Goal: Obtain resource: Obtain resource

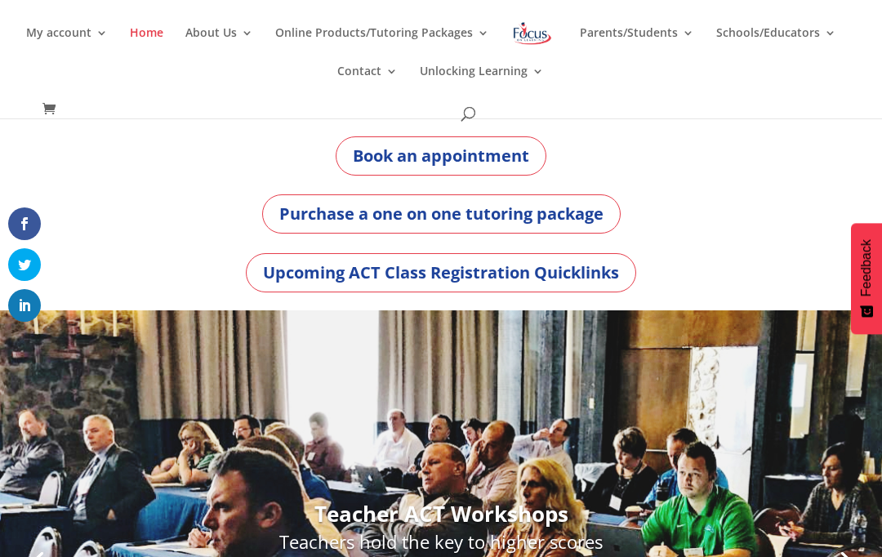
click at [646, 289] on div "Upcoming ACT Class Registration Quicklinks" at bounding box center [441, 272] width 706 height 39
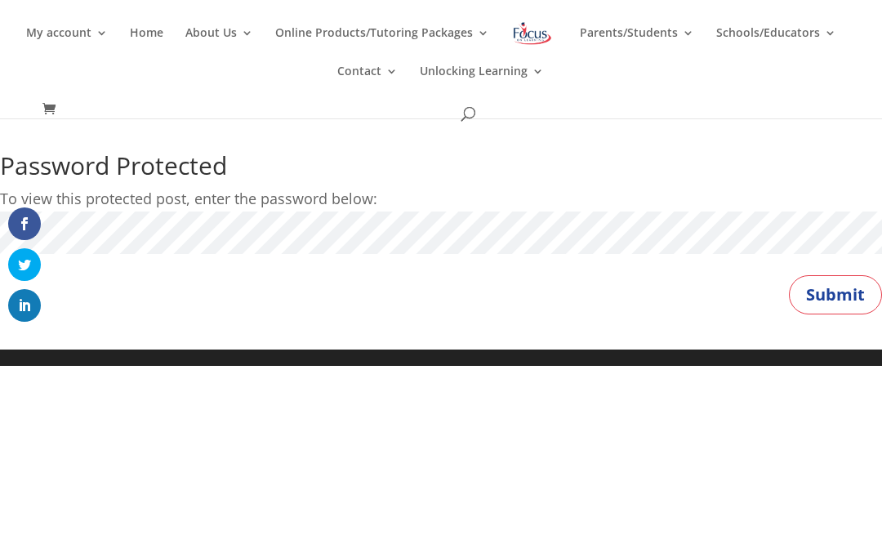
click at [851, 308] on button "Submit" at bounding box center [835, 294] width 93 height 39
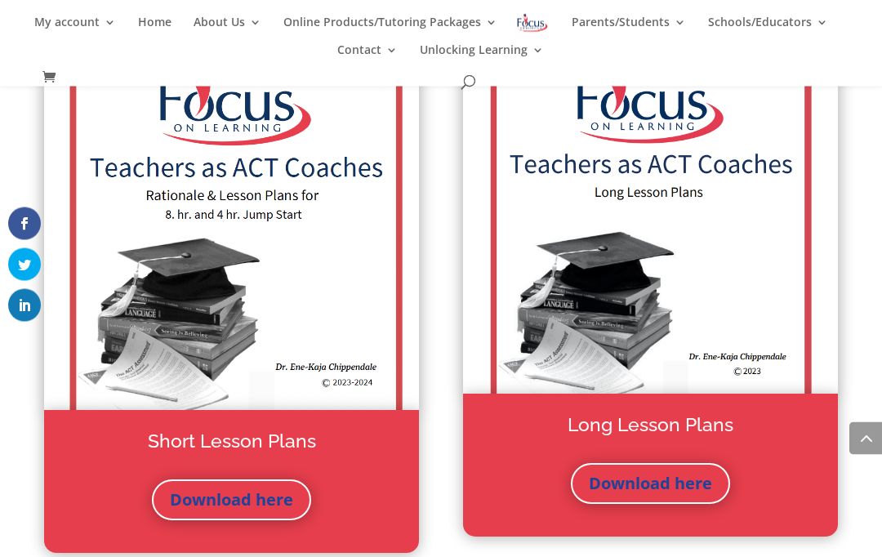
scroll to position [1731, 0]
click at [672, 479] on link "Download here" at bounding box center [650, 483] width 159 height 41
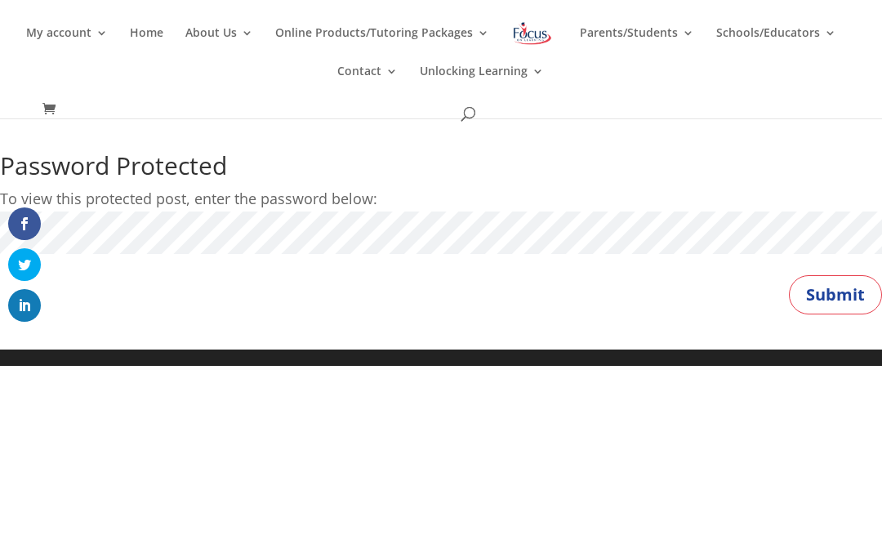
click at [855, 288] on button "Submit" at bounding box center [835, 294] width 93 height 39
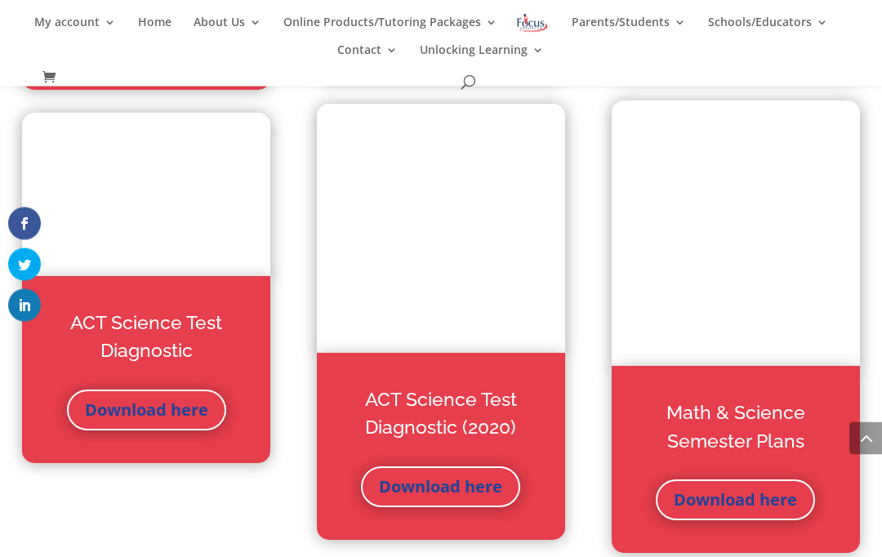
scroll to position [1452, 0]
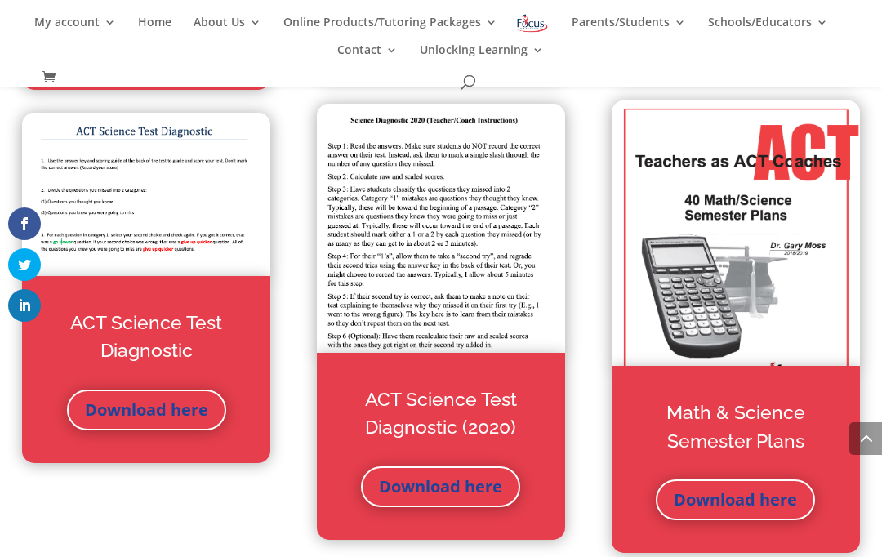
click at [726, 495] on link "Download here" at bounding box center [735, 500] width 159 height 41
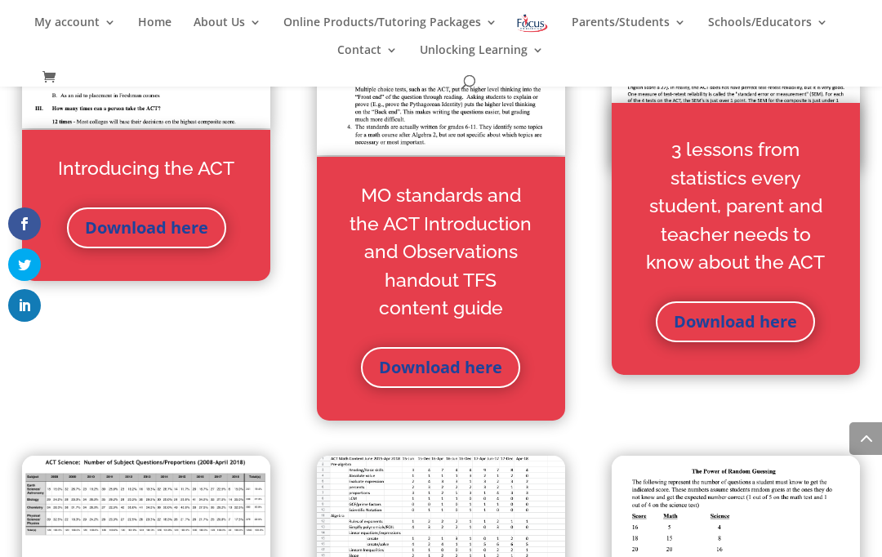
scroll to position [728, 0]
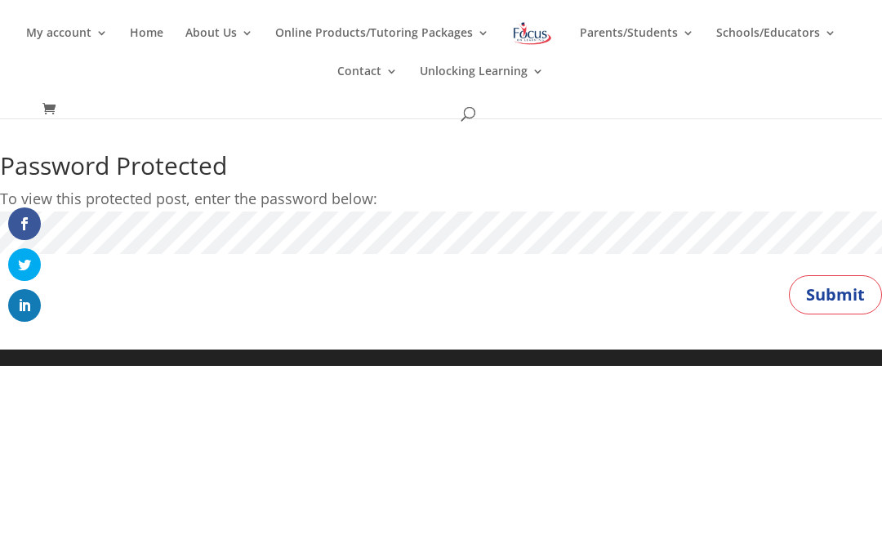
click at [836, 294] on button "Submit" at bounding box center [835, 294] width 93 height 39
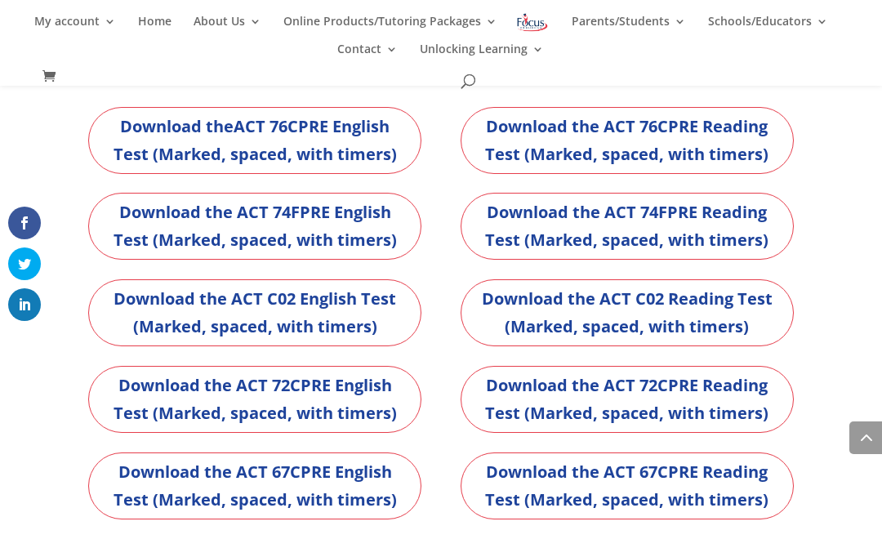
scroll to position [5221, 0]
